Goal: Task Accomplishment & Management: Complete application form

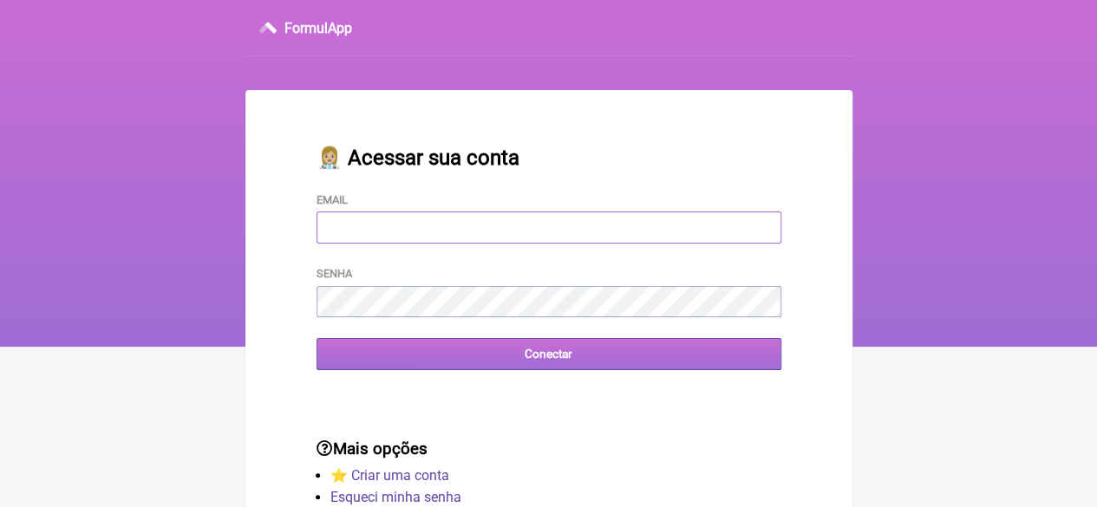
type input "[EMAIL_ADDRESS][DOMAIN_NAME]"
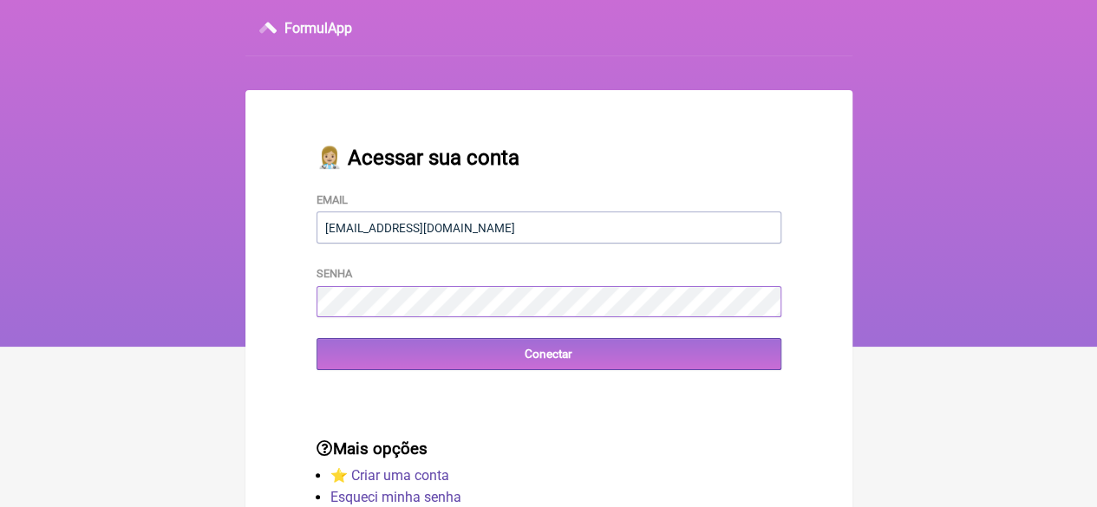
drag, startPoint x: 472, startPoint y: 359, endPoint x: 543, endPoint y: 506, distance: 163.6
click at [472, 359] on input "Conectar" at bounding box center [548, 354] width 465 height 32
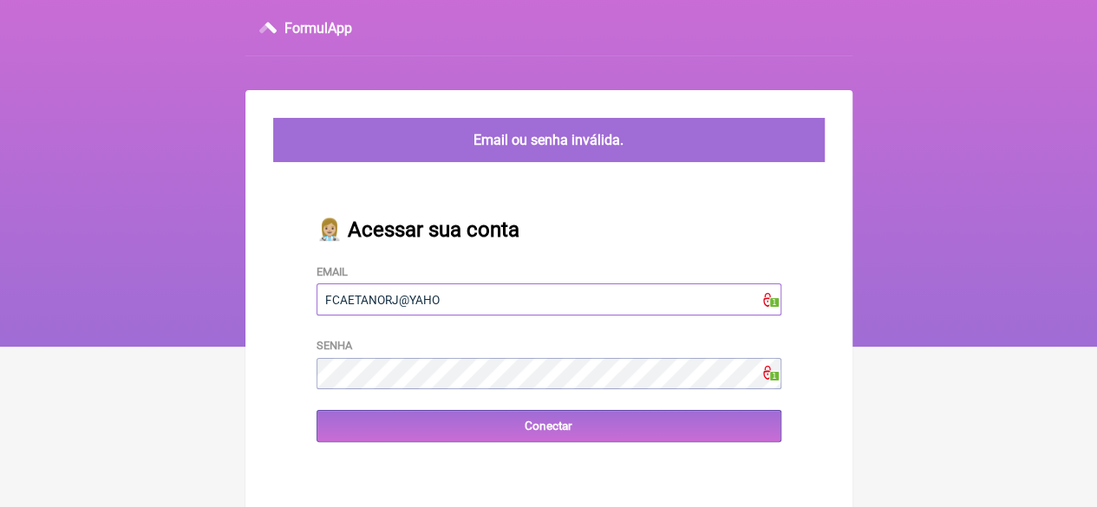
type input "FCAETANORJ@YAHOO.COM.BR"
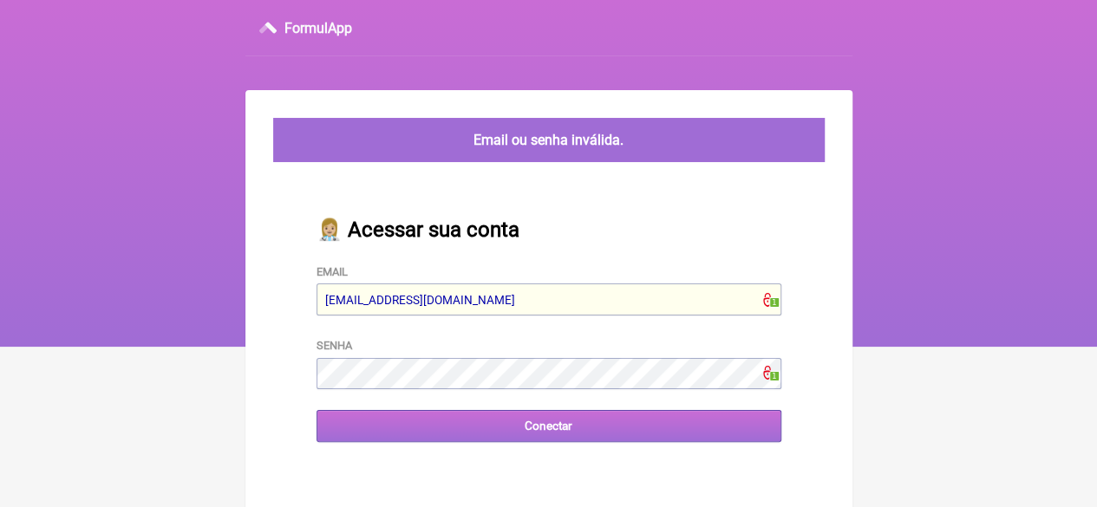
click at [622, 431] on input "Conectar" at bounding box center [548, 426] width 465 height 32
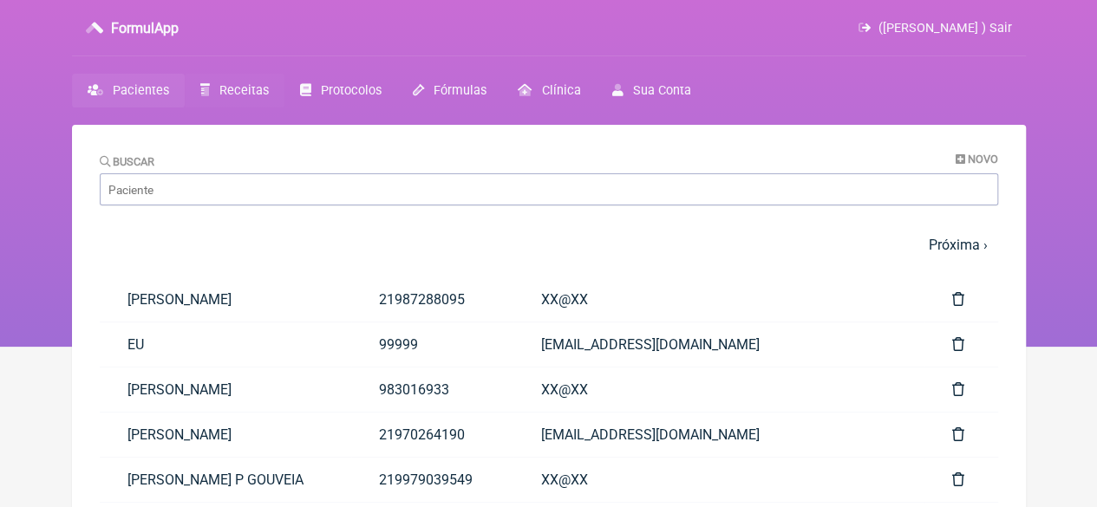
click at [222, 88] on span "Receitas" at bounding box center [243, 90] width 49 height 15
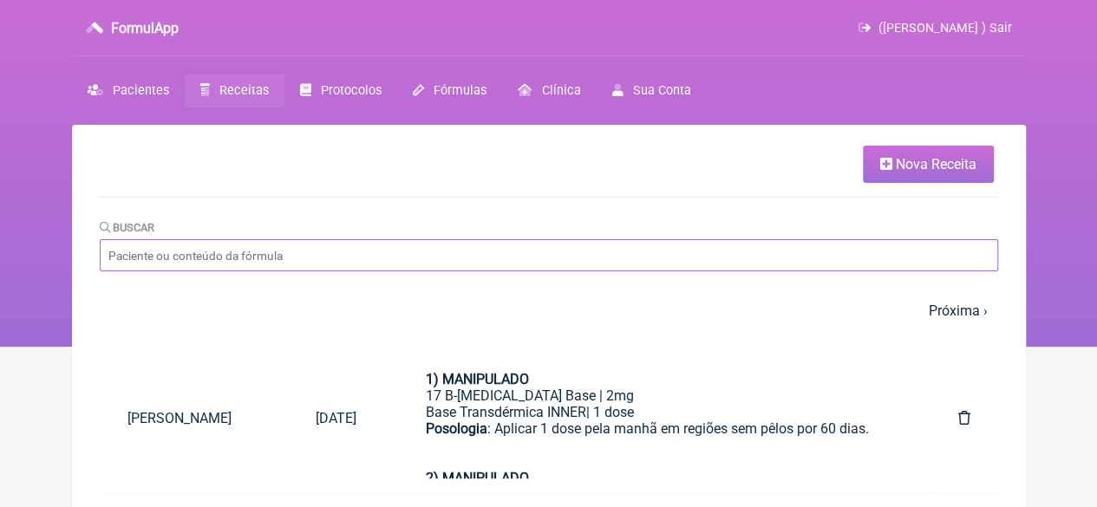
click at [277, 259] on input "Buscar" at bounding box center [549, 255] width 898 height 32
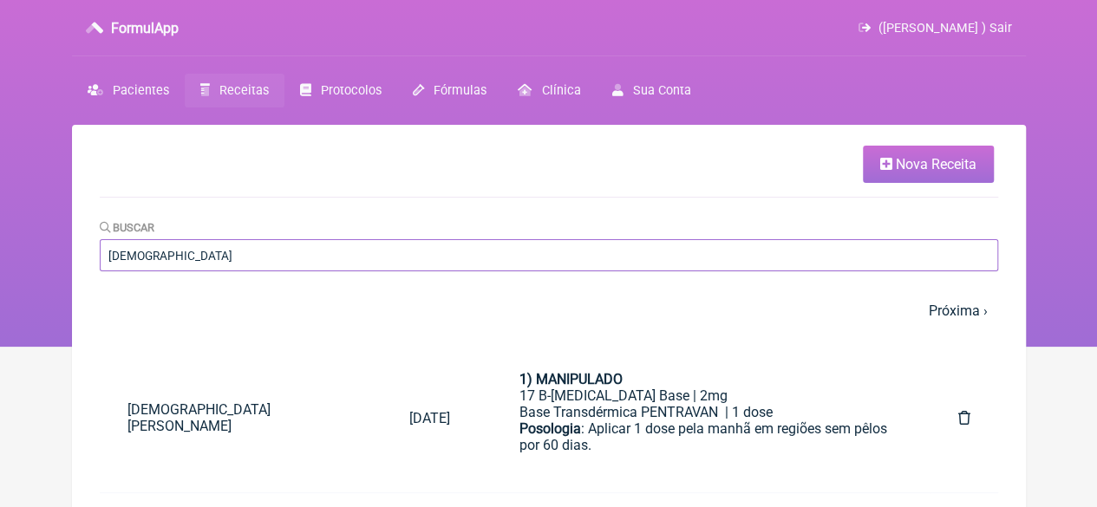
type input "[DEMOGRAPHIC_DATA] APARECIDA [PERSON_NAME]"
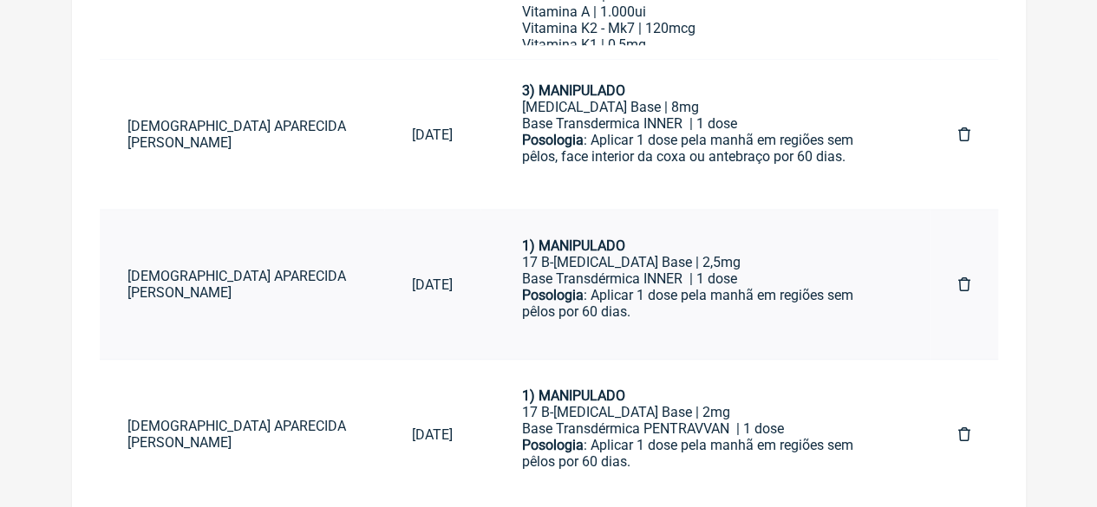
click at [603, 296] on div "Posologia : Aplicar 1 dose pela manhã em regiões sem pêlos por 60 dias." at bounding box center [705, 320] width 366 height 66
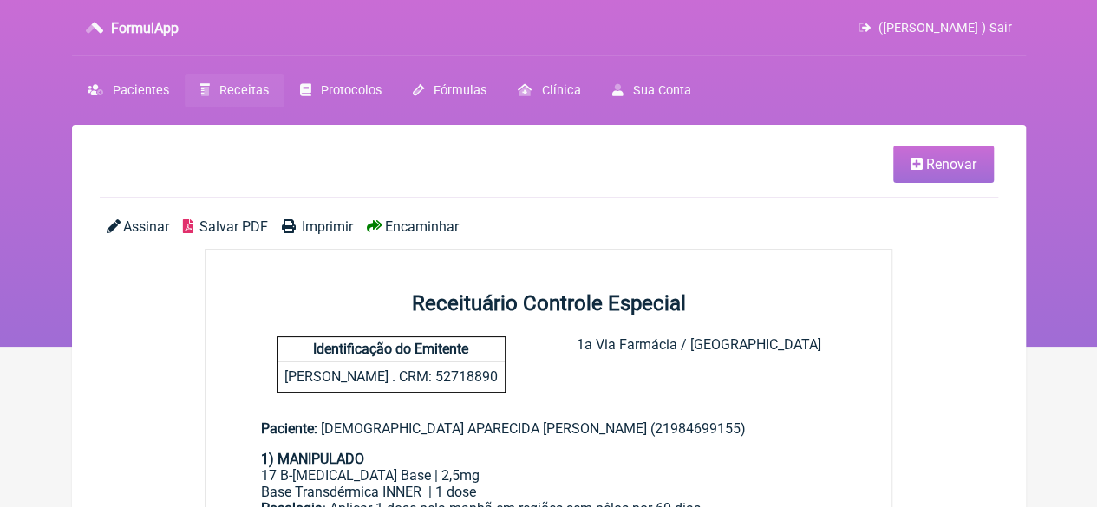
click at [954, 171] on span "Renovar" at bounding box center [951, 164] width 50 height 16
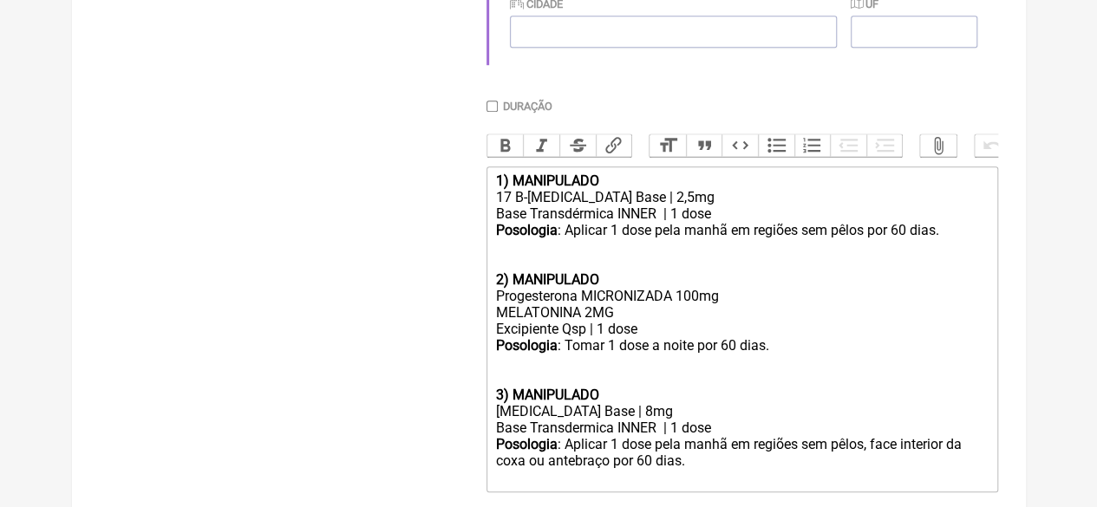
scroll to position [725, 0]
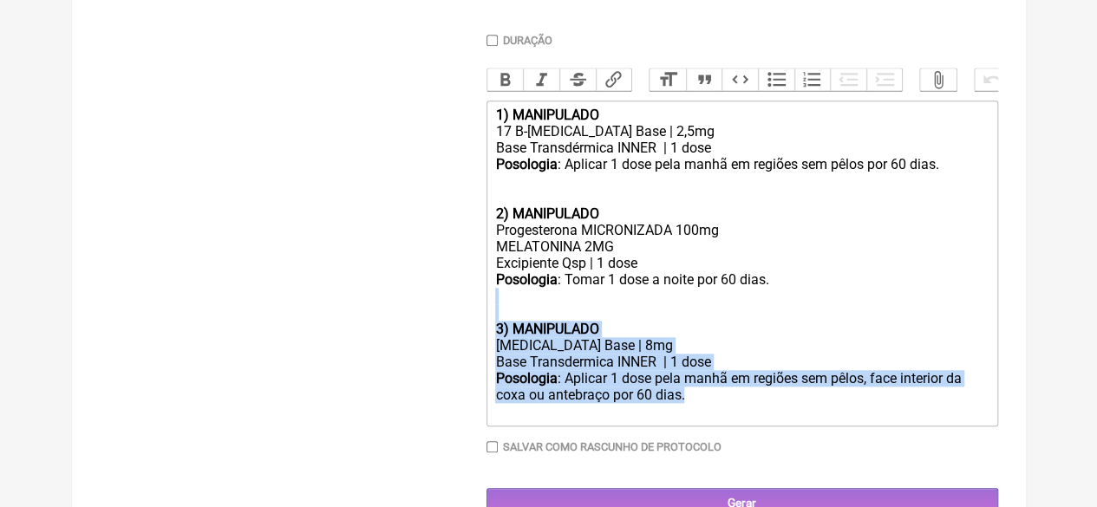
drag, startPoint x: 695, startPoint y: 416, endPoint x: 479, endPoint y: 339, distance: 229.2
click at [479, 339] on form "Buscar Protocolos Formulas Medicamentos Industrializados Suplementos / Cosmétic…" at bounding box center [549, 2] width 898 height 1035
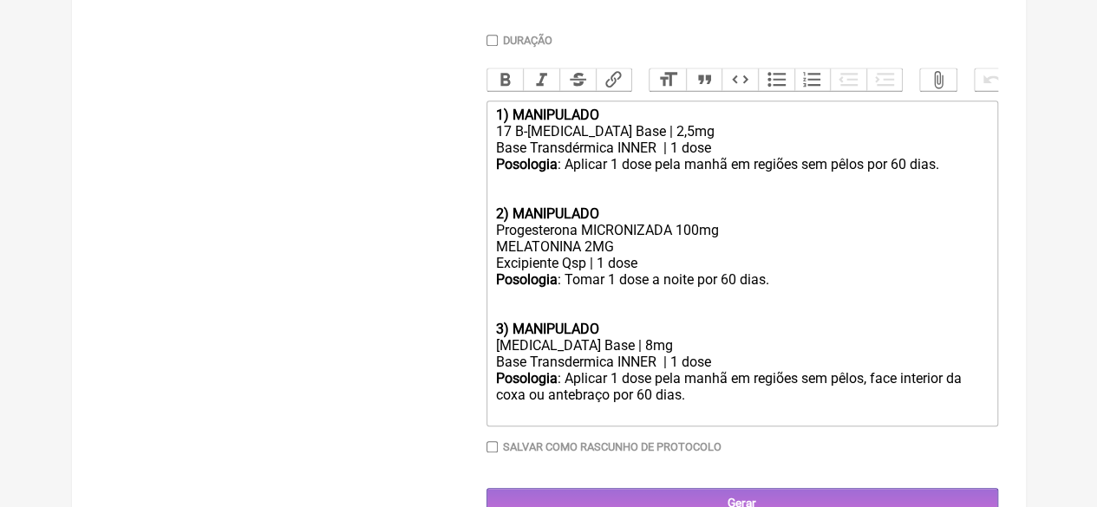
scroll to position [703, 0]
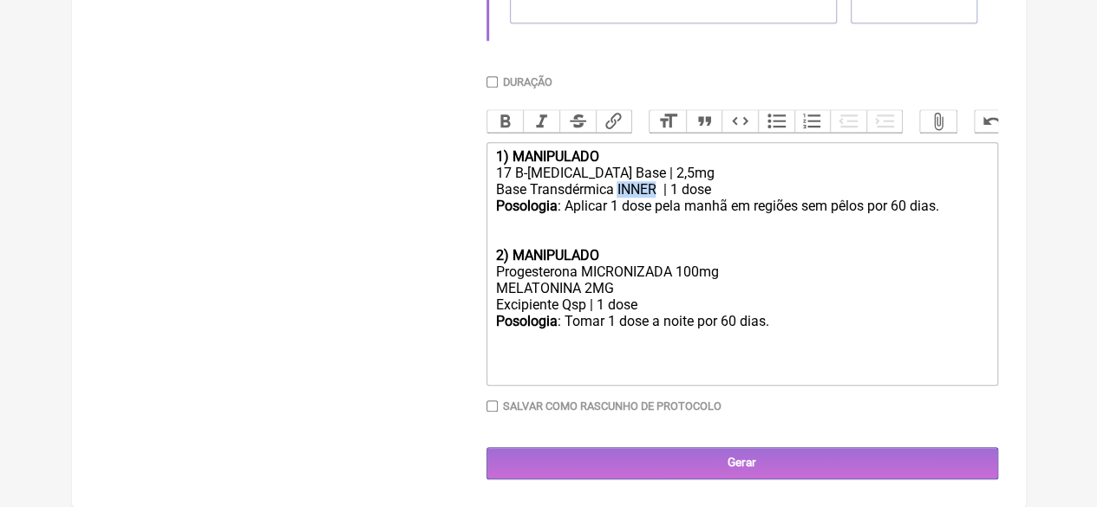
drag, startPoint x: 656, startPoint y: 185, endPoint x: 619, endPoint y: 188, distance: 37.4
click at [619, 188] on div "Base Transdérmica INNER | 1 dose" at bounding box center [741, 189] width 492 height 16
drag, startPoint x: 640, startPoint y: 169, endPoint x: 626, endPoint y: 169, distance: 13.9
click at [626, 169] on div "17 B-[MEDICAL_DATA] Base | 2,5mg" at bounding box center [741, 173] width 492 height 16
type trix-editor "<div><strong>1) MANIPULADO</strong></div><div>17 B-[MEDICAL_DATA] Base | 2mg</d…"
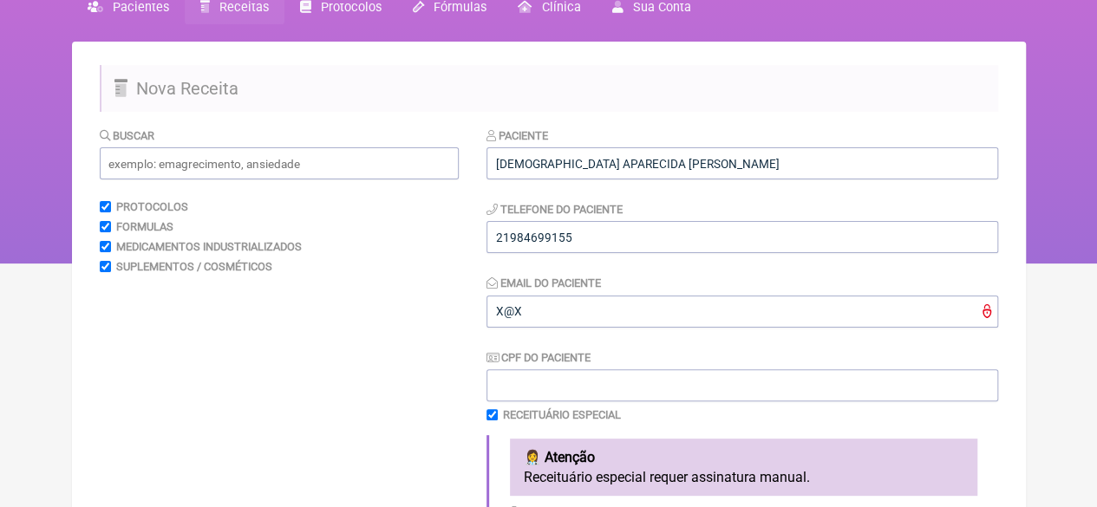
scroll to position [10, 0]
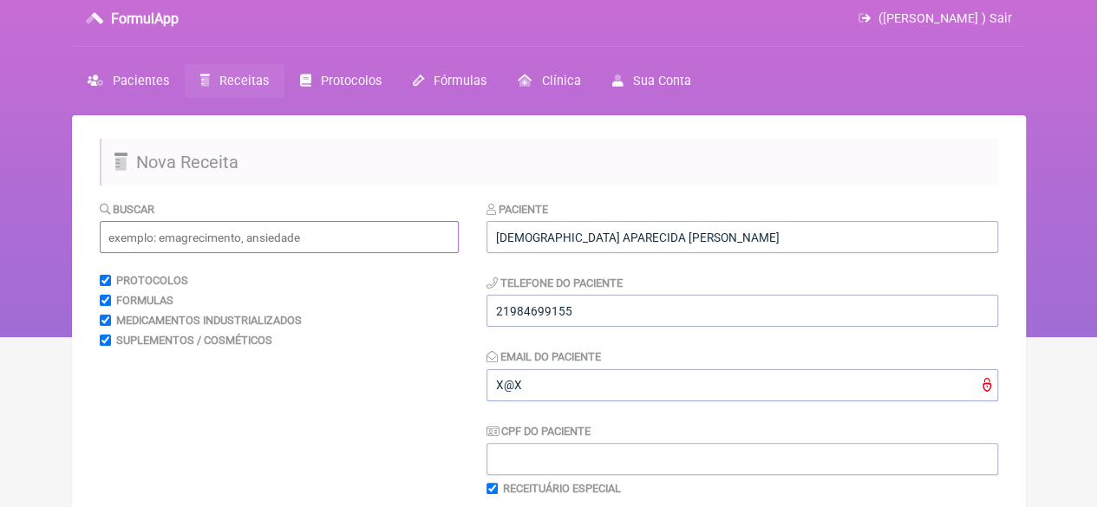
click at [203, 238] on input "text" at bounding box center [279, 237] width 359 height 32
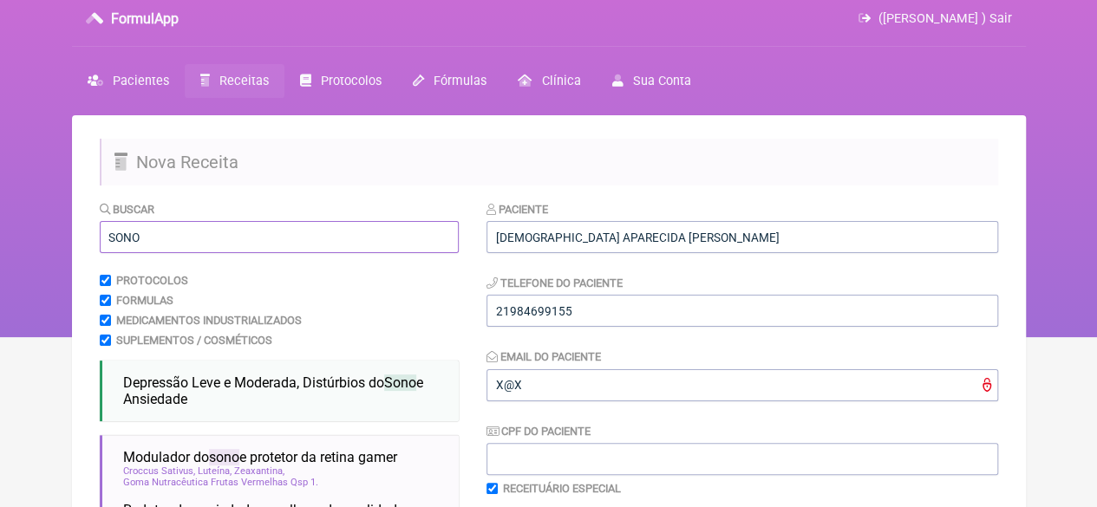
scroll to position [183, 0]
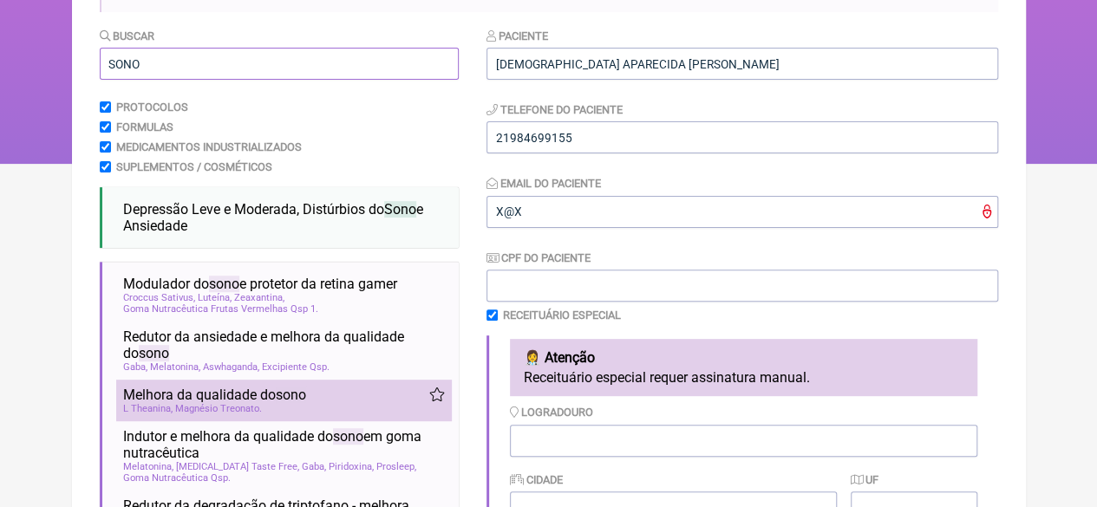
type input "SONO"
click at [196, 407] on span "Magnésio Treonato" at bounding box center [218, 408] width 87 height 11
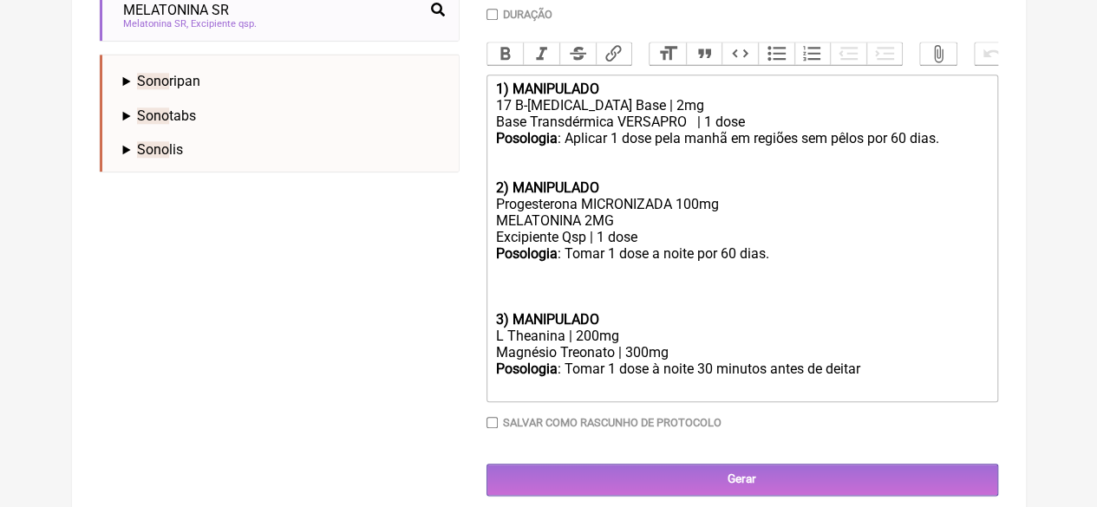
scroll to position [759, 0]
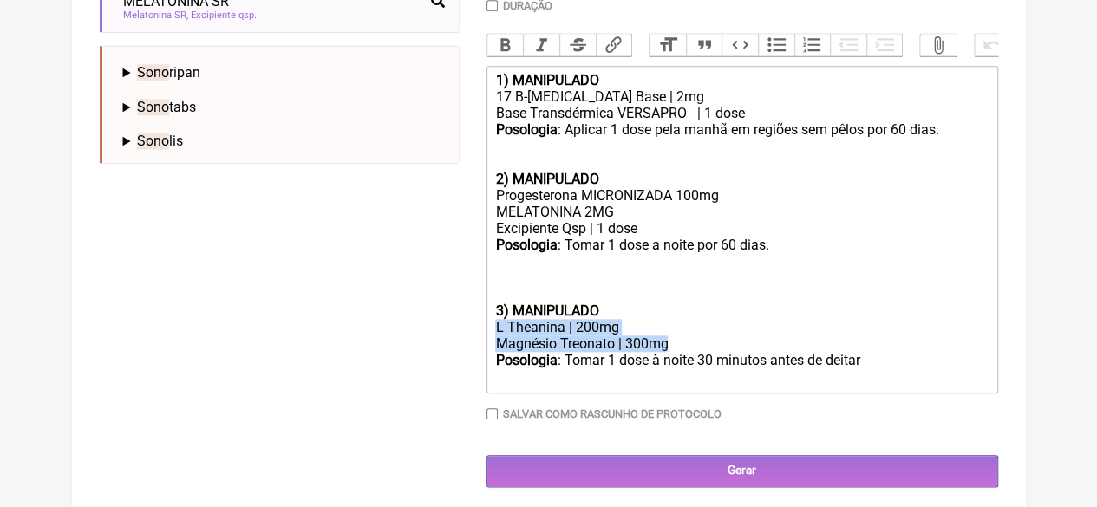
drag, startPoint x: 677, startPoint y: 360, endPoint x: 484, endPoint y: 348, distance: 193.7
click at [622, 303] on div "Posologia : Tomar 1 dose a noite por 60 dias." at bounding box center [741, 270] width 492 height 66
click at [491, 329] on trix-editor "1) MANIPULADO 17 B-[MEDICAL_DATA] Base | 2mg Base Transdérmica VERSAPRO | 1 dos…" at bounding box center [741, 230] width 511 height 328
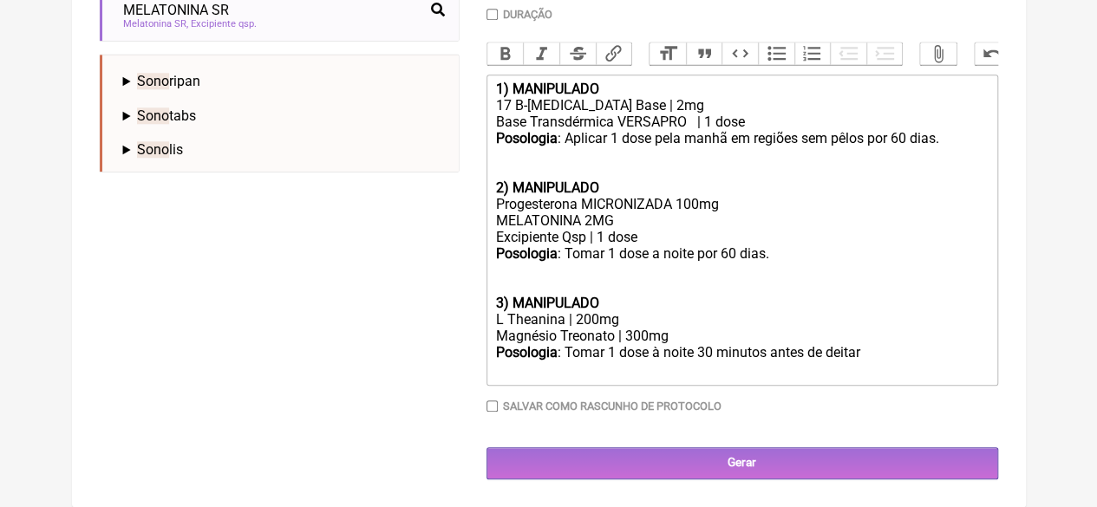
type trix-editor "<div><strong>1) MANIPULADO</strong></div><div>17 B-[MEDICAL_DATA] Base | 2mg</d…"
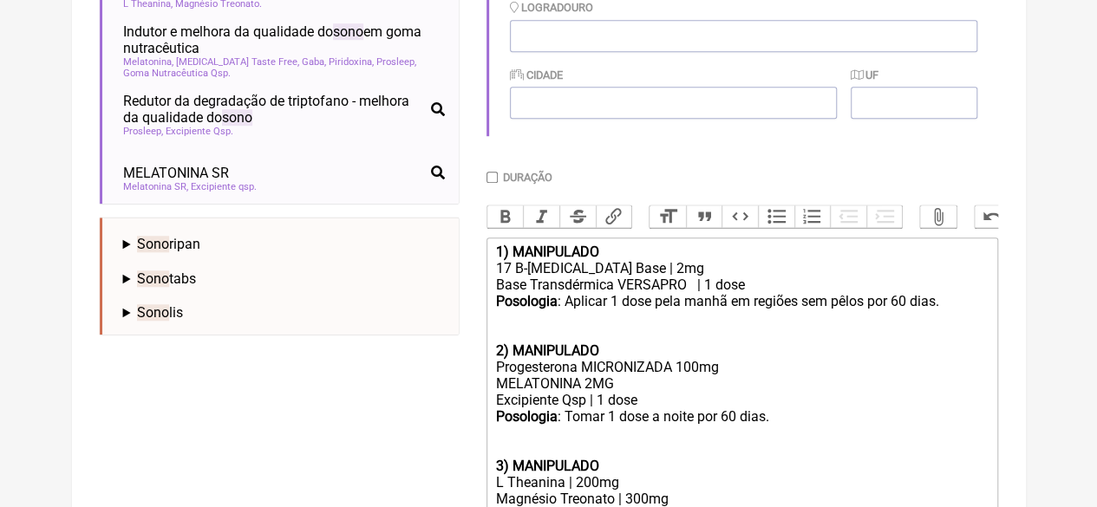
scroll to position [586, 0]
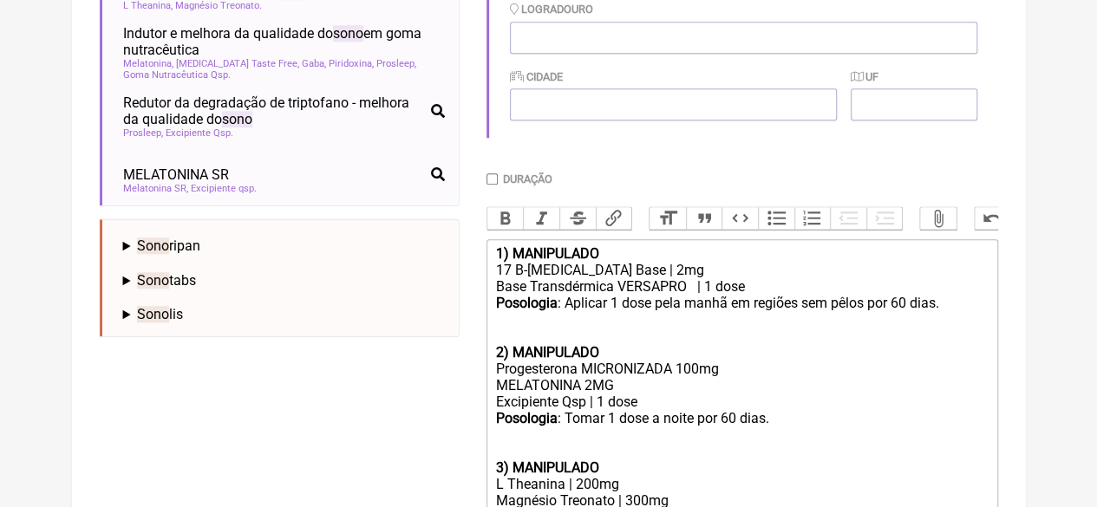
click at [489, 179] on input "Duração" at bounding box center [491, 178] width 11 height 11
checkbox input "true"
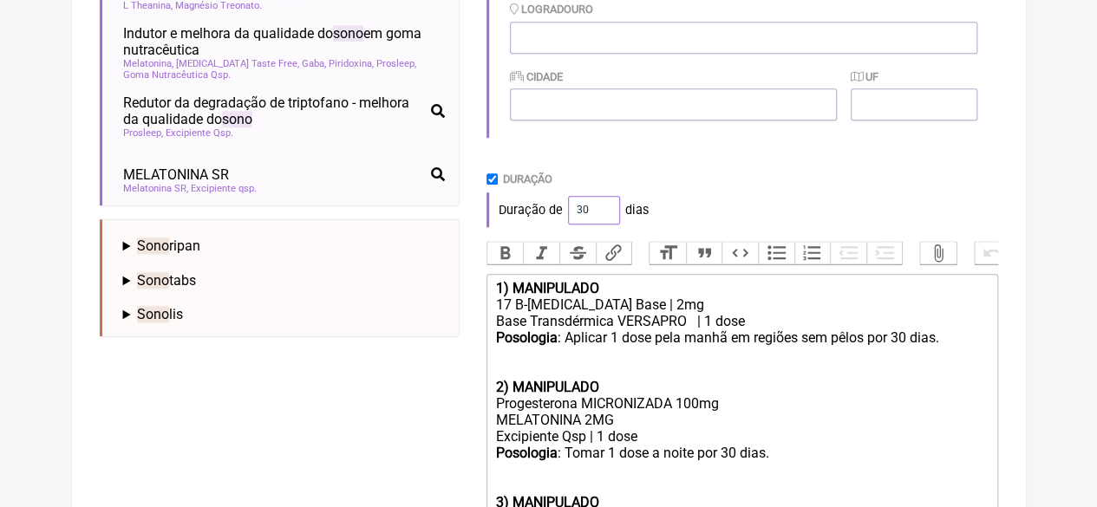
drag, startPoint x: 582, startPoint y: 209, endPoint x: 555, endPoint y: 215, distance: 28.4
click at [553, 214] on div "Duração de 30 dias" at bounding box center [741, 209] width 511 height 35
type input "60"
click at [666, 197] on div "Duração Duração de 60 dias" at bounding box center [741, 199] width 511 height 55
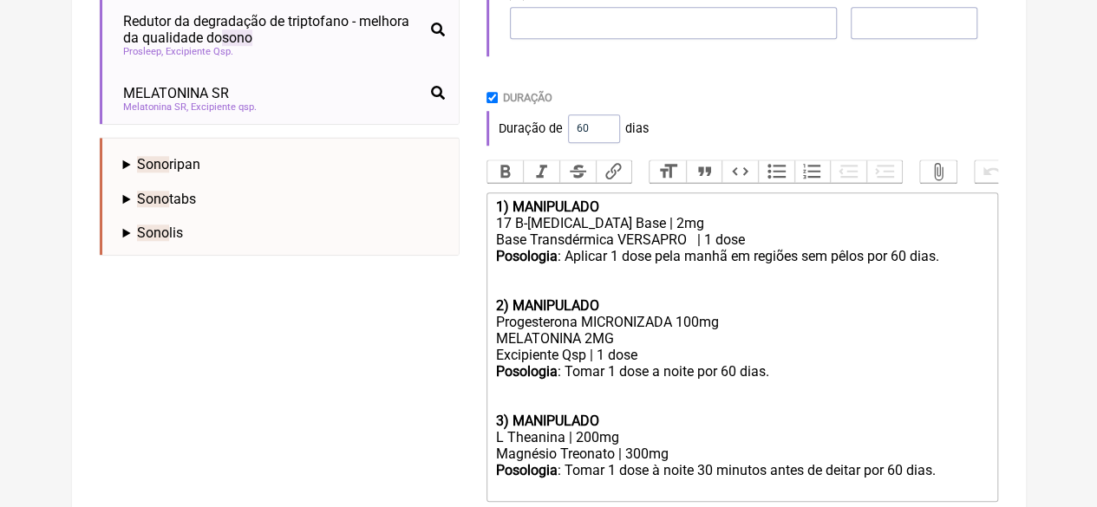
scroll to position [804, 0]
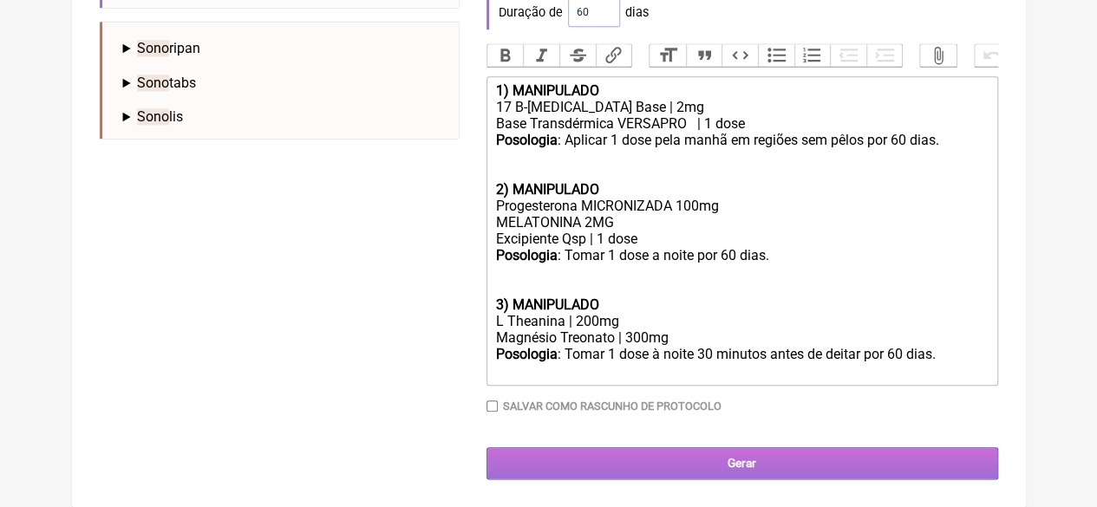
click at [681, 454] on input "Gerar" at bounding box center [741, 463] width 511 height 32
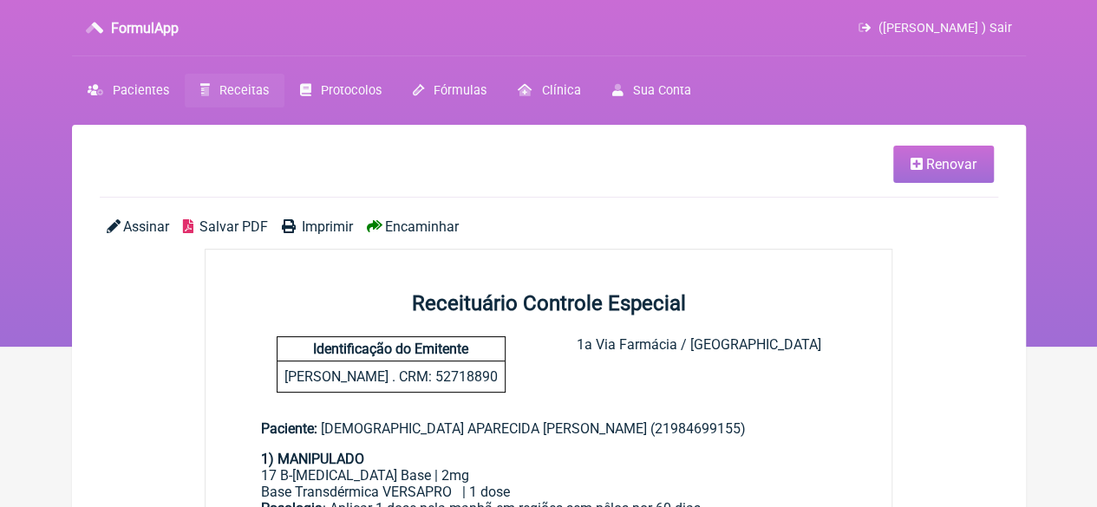
click at [326, 227] on span "Imprimir" at bounding box center [327, 226] width 51 height 16
click at [241, 88] on span "Receitas" at bounding box center [243, 90] width 49 height 15
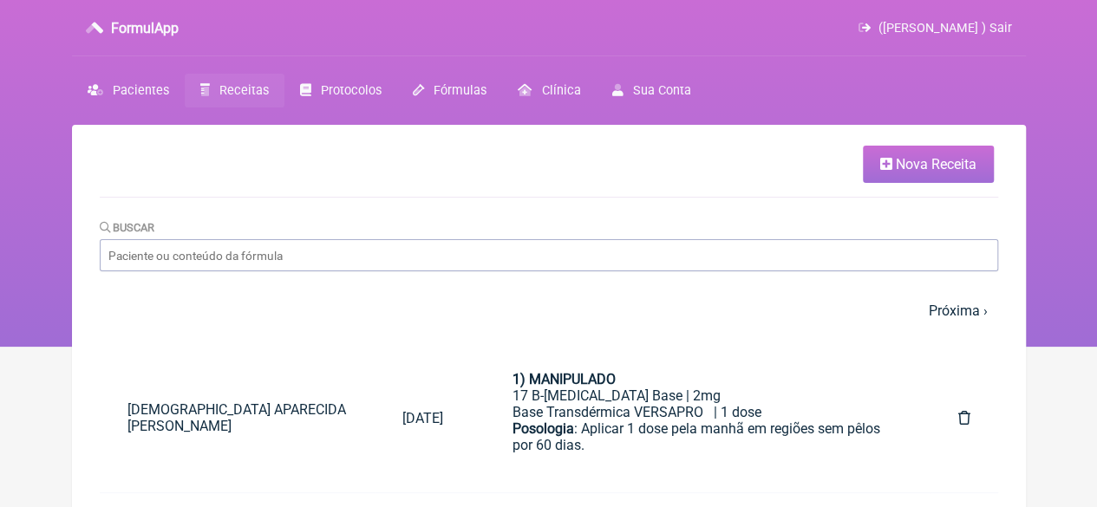
click at [978, 164] on link "Nova Receita" at bounding box center [927, 164] width 131 height 37
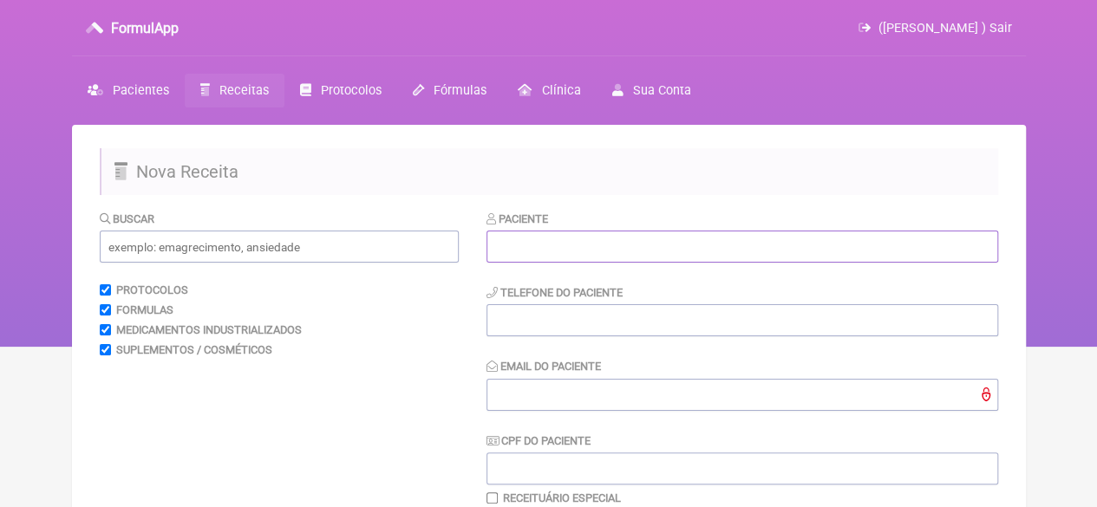
click at [544, 238] on input "text" at bounding box center [741, 247] width 511 height 32
paste input "ELISANGELA CLAUDINO DA SILVA"
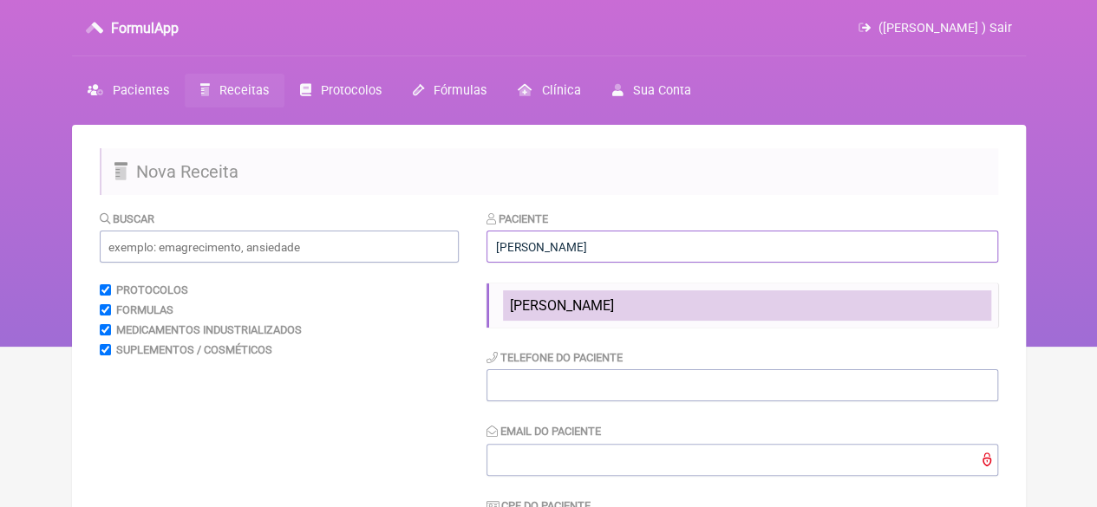
type input "ELISANGELA CLAUDINO DA SILVA"
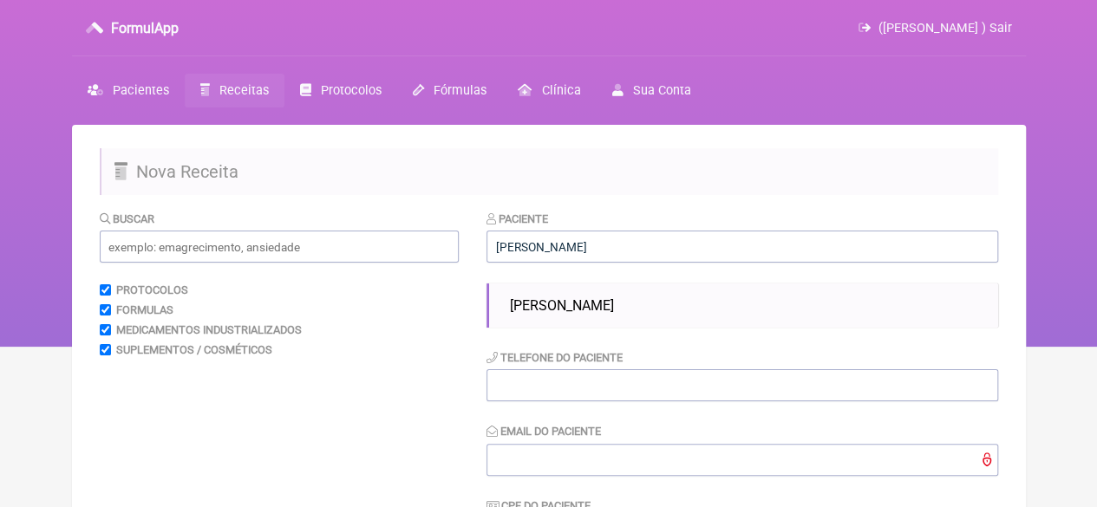
drag, startPoint x: 563, startPoint y: 305, endPoint x: 555, endPoint y: 304, distance: 8.7
click at [563, 306] on span "ELISANGELA CLAUDINO DA SILVA" at bounding box center [562, 305] width 104 height 16
type input "21964051216"
type input "X@X"
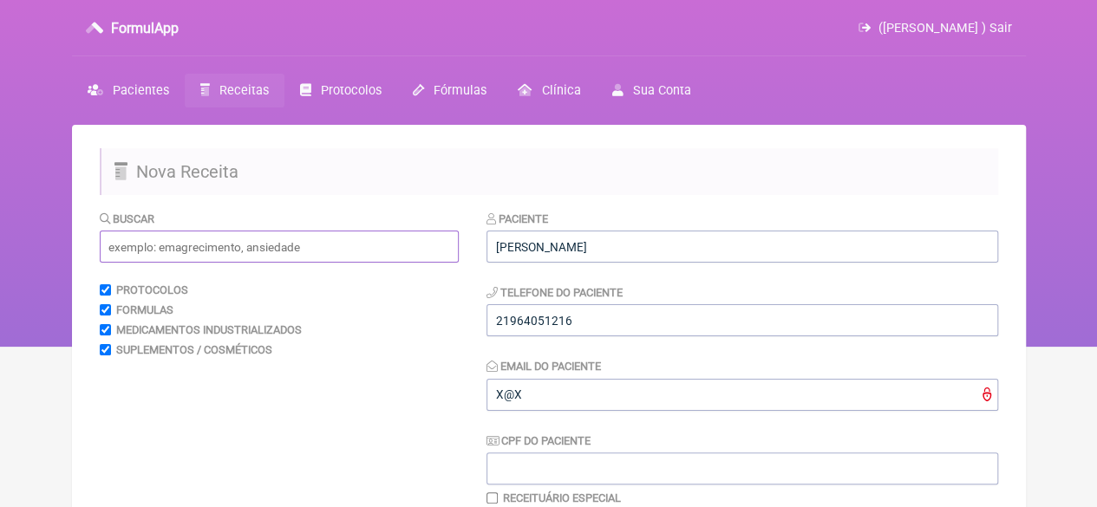
click at [320, 240] on input "text" at bounding box center [279, 247] width 359 height 32
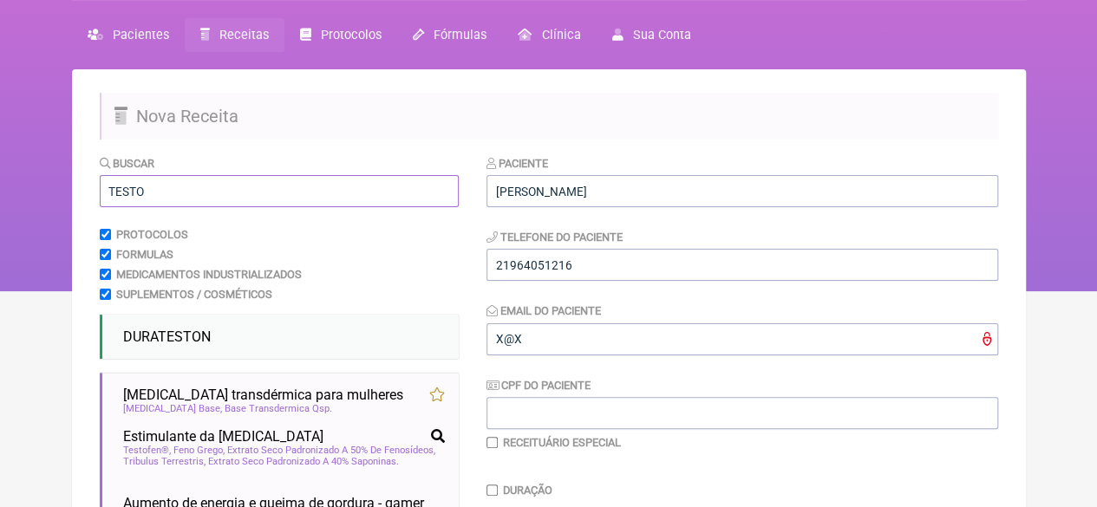
scroll to position [173, 0]
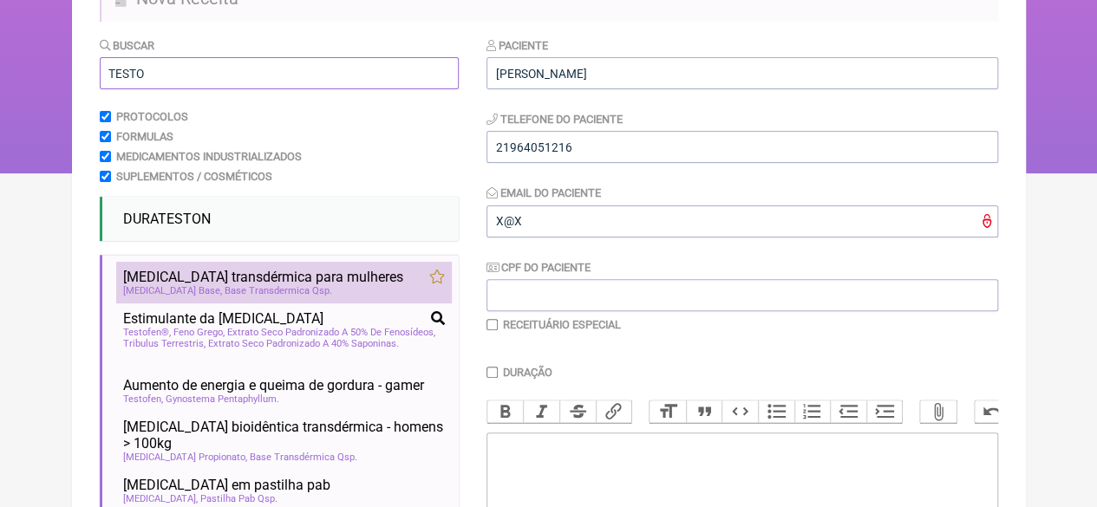
type input "TESTO"
drag, startPoint x: 279, startPoint y: 274, endPoint x: 288, endPoint y: 273, distance: 8.7
click at [280, 274] on span "Testosterona transdérmica para mulheres" at bounding box center [263, 277] width 280 height 16
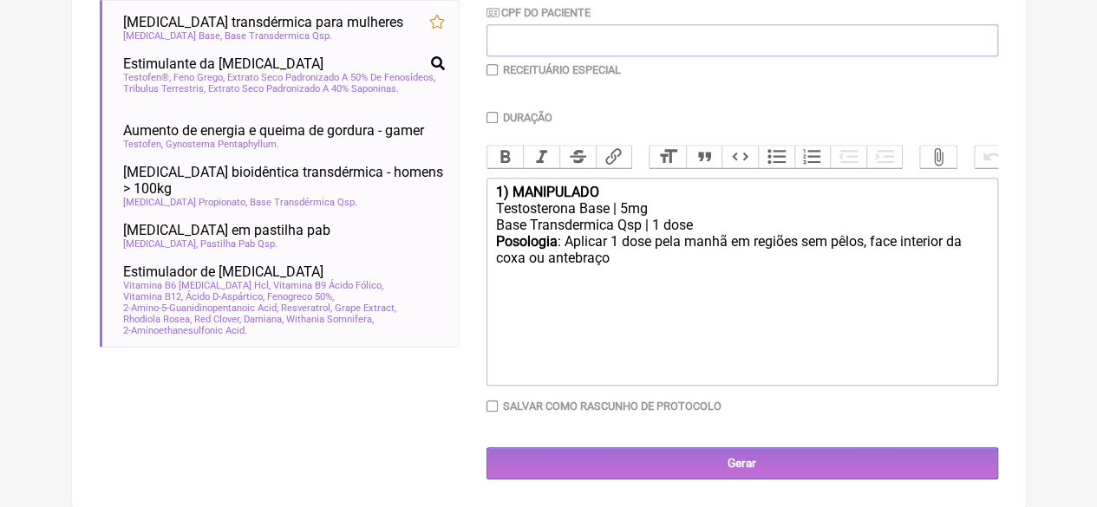
scroll to position [442, 0]
drag, startPoint x: 638, startPoint y: 225, endPoint x: 619, endPoint y: 225, distance: 19.1
click at [619, 225] on div "Base Transdermica Qsp | 1 dose" at bounding box center [741, 225] width 492 height 16
drag, startPoint x: 630, startPoint y: 209, endPoint x: 621, endPoint y: 209, distance: 9.5
click at [621, 209] on div "Testosterona Base | 5mg" at bounding box center [741, 208] width 492 height 16
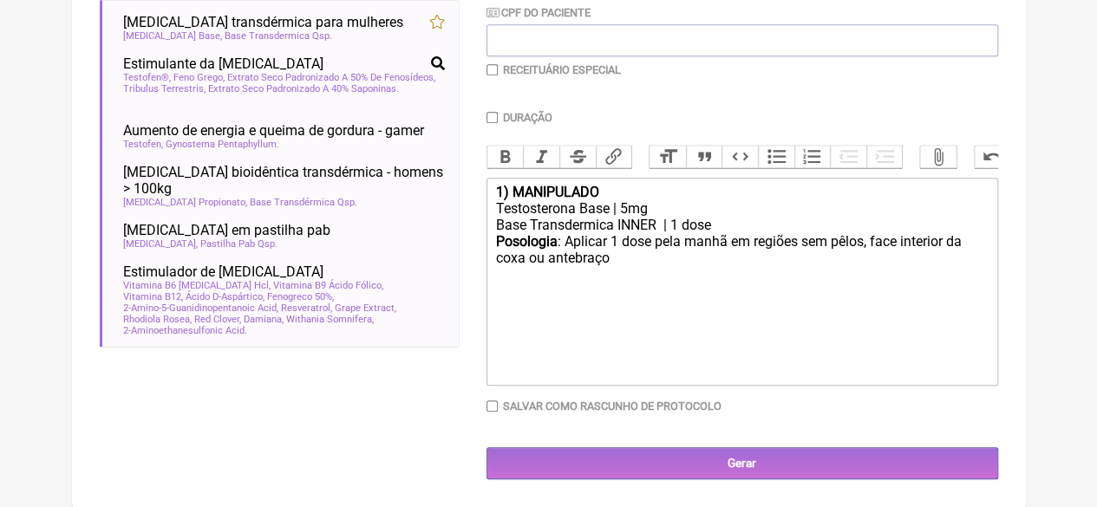
type trix-editor "<div><strong>1) MANIPULADO</strong></div><div>Testosterona Base | 7mg</div><div…"
click at [494, 112] on input "Duração" at bounding box center [491, 117] width 11 height 11
checkbox input "true"
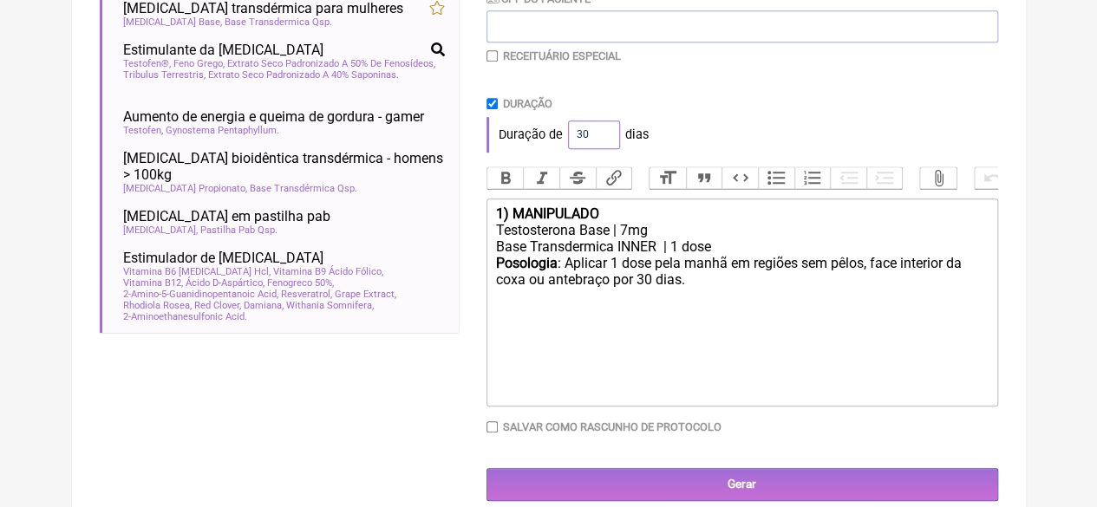
drag, startPoint x: 560, startPoint y: 131, endPoint x: 548, endPoint y: 133, distance: 12.4
click at [548, 133] on div "Duração de 30 dias" at bounding box center [741, 134] width 511 height 35
type input "60"
click at [777, 334] on trix-editor "1) MANIPULADO Testosterona Base | 7mg Base Transdermica INNER | 1 dose Posologi…" at bounding box center [741, 302] width 511 height 208
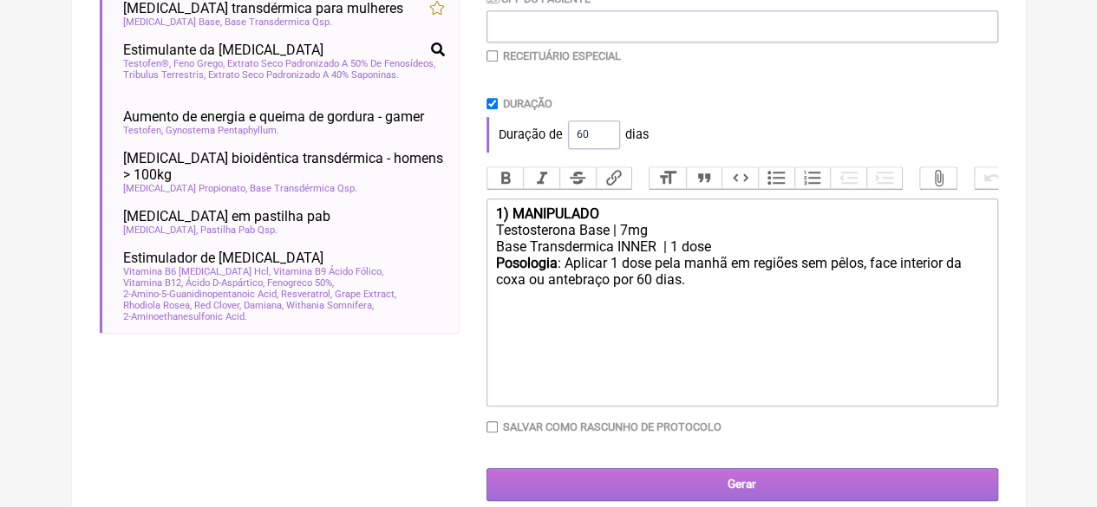
click at [775, 485] on input "Gerar" at bounding box center [741, 484] width 511 height 32
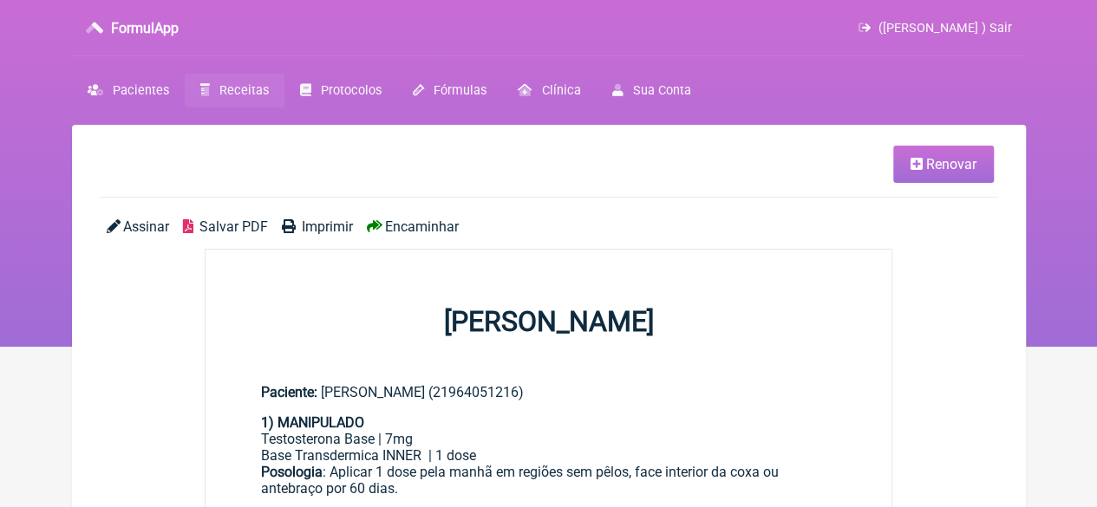
click at [966, 159] on span "Renovar" at bounding box center [951, 164] width 50 height 16
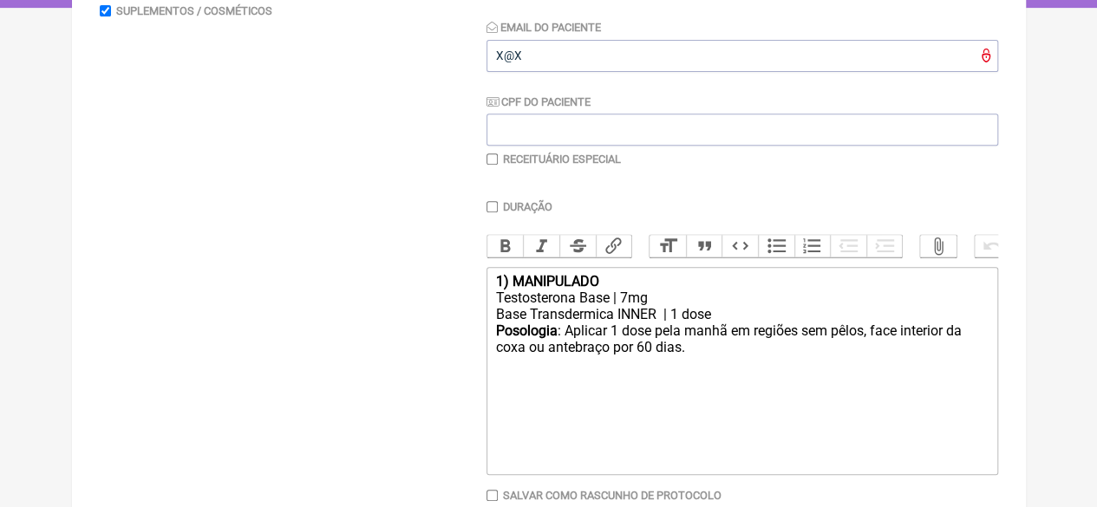
scroll to position [347, 0]
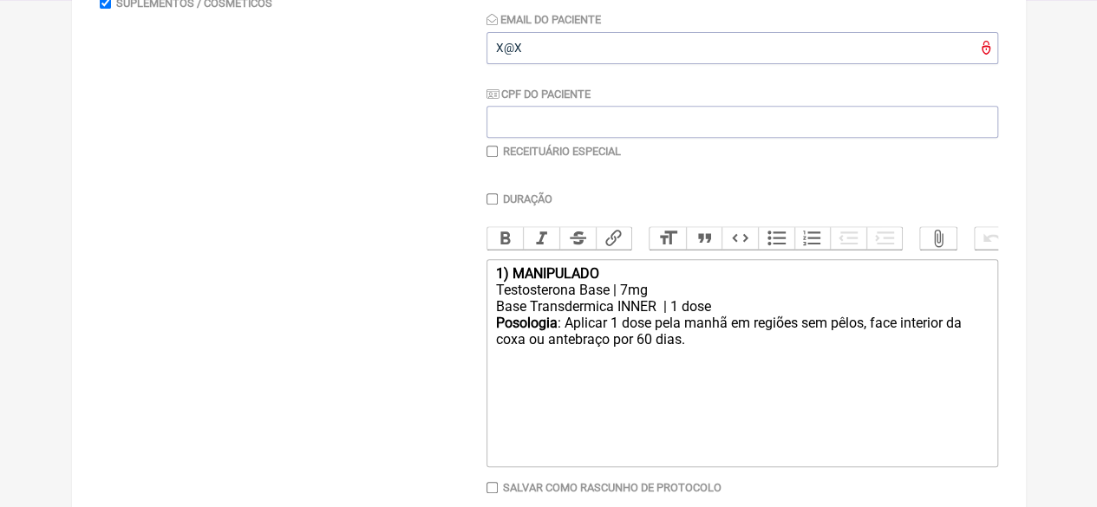
click at [491, 146] on input "checkbox" at bounding box center [491, 151] width 11 height 11
checkbox input "true"
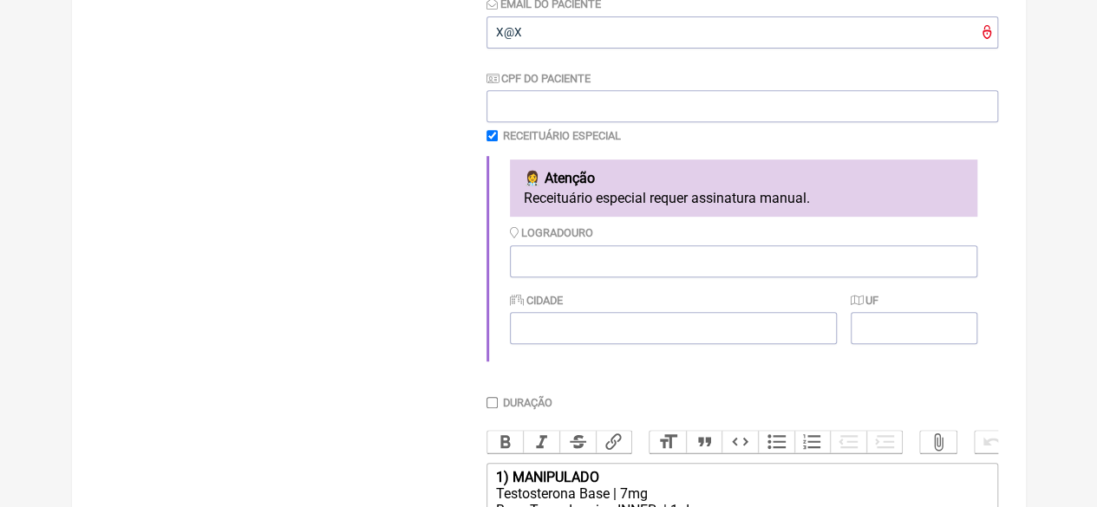
scroll to position [664, 0]
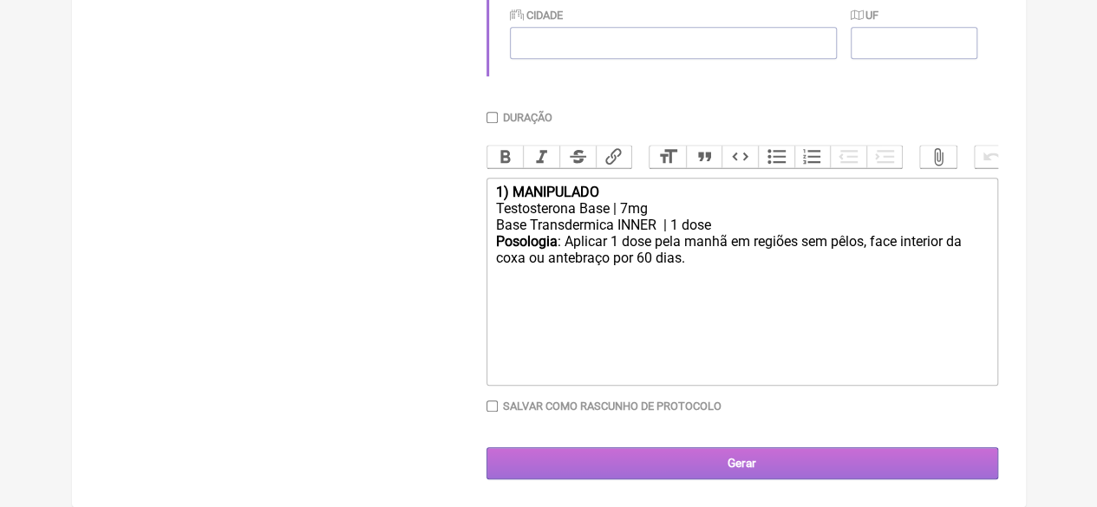
click at [719, 462] on input "Gerar" at bounding box center [741, 463] width 511 height 32
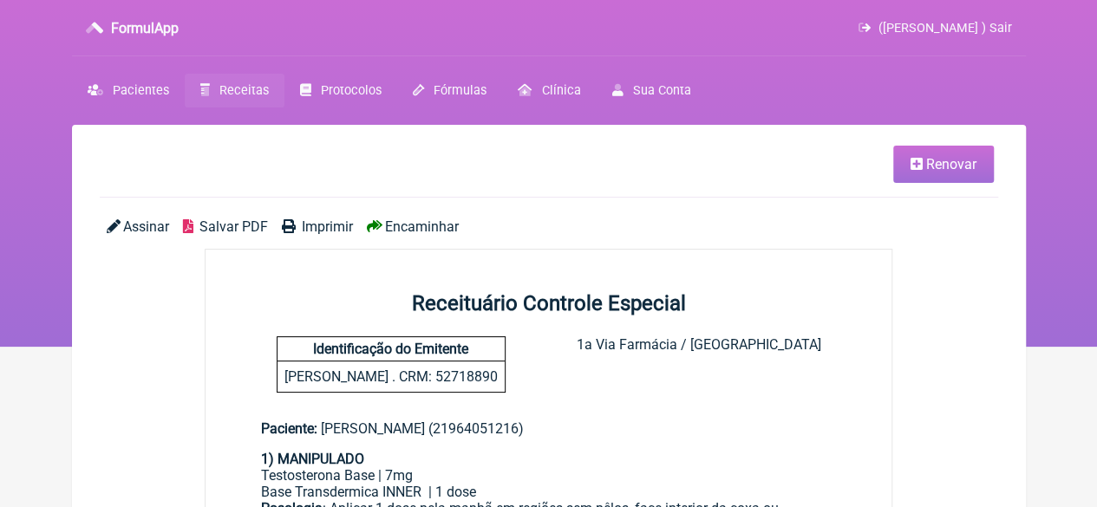
click at [313, 225] on span "Imprimir" at bounding box center [327, 226] width 51 height 16
